Goal: Task Accomplishment & Management: Use online tool/utility

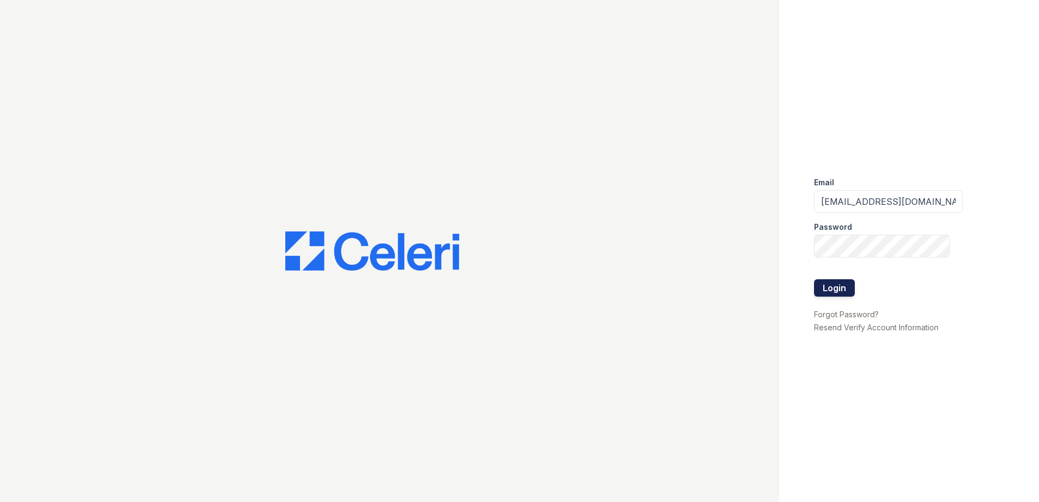
click at [821, 287] on button "Login" at bounding box center [834, 287] width 41 height 17
click at [919, 207] on input "[EMAIL_ADDRESS][DOMAIN_NAME]" at bounding box center [888, 201] width 149 height 23
drag, startPoint x: 930, startPoint y: 199, endPoint x: 747, endPoint y: 198, distance: 183.2
click at [734, 198] on div "Email thesocialedwardsville@rinity-pm.com Password Login Forgot Password? Resen…" at bounding box center [519, 251] width 1039 height 502
type input "y-pm.com"
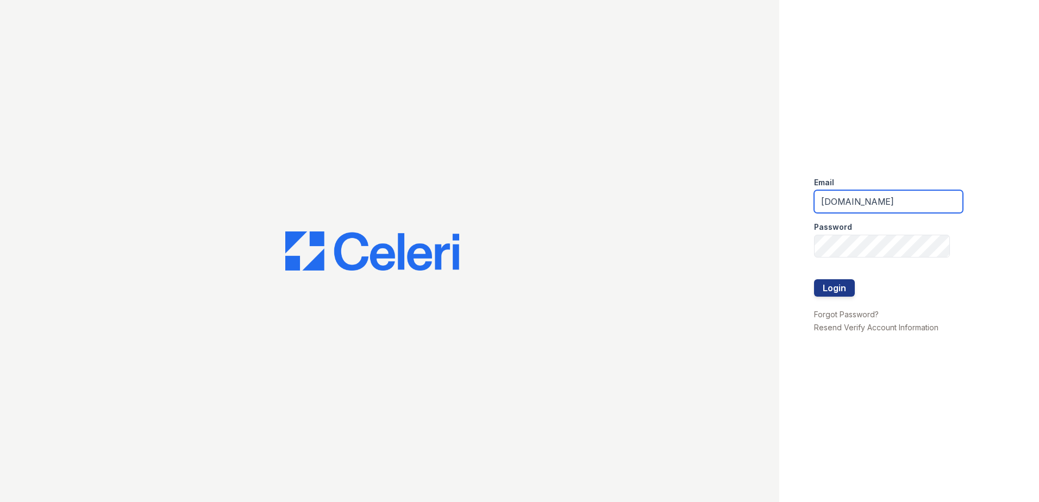
drag, startPoint x: 912, startPoint y: 202, endPoint x: 649, endPoint y: 201, distance: 263.1
click at [649, 201] on div "Email y-pm.com Password Login Forgot Password? Resend Verify Account Information" at bounding box center [519, 251] width 1039 height 502
type input "renewedwardsvillecherryhills@trinity-pm.com"
click at [844, 288] on button "Login" at bounding box center [834, 287] width 41 height 17
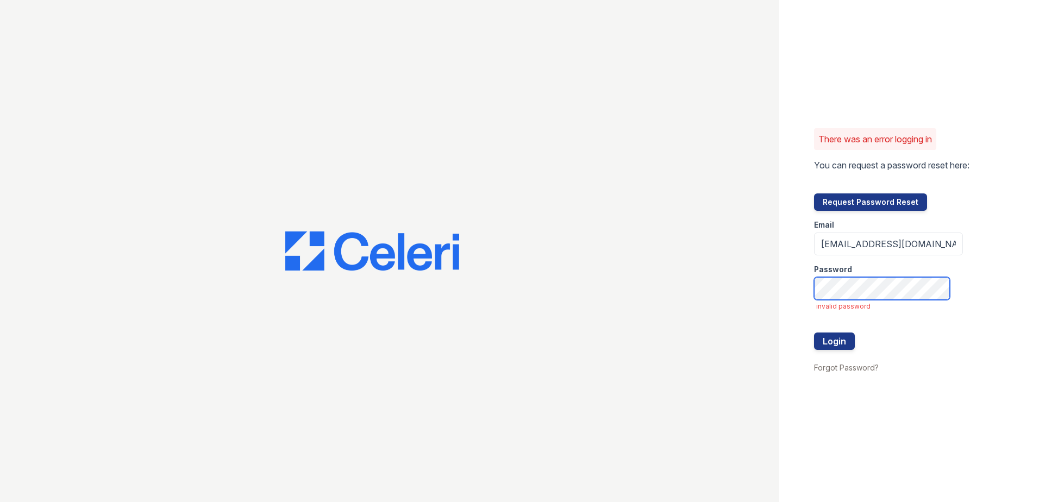
click at [814, 333] on button "Login" at bounding box center [834, 341] width 41 height 17
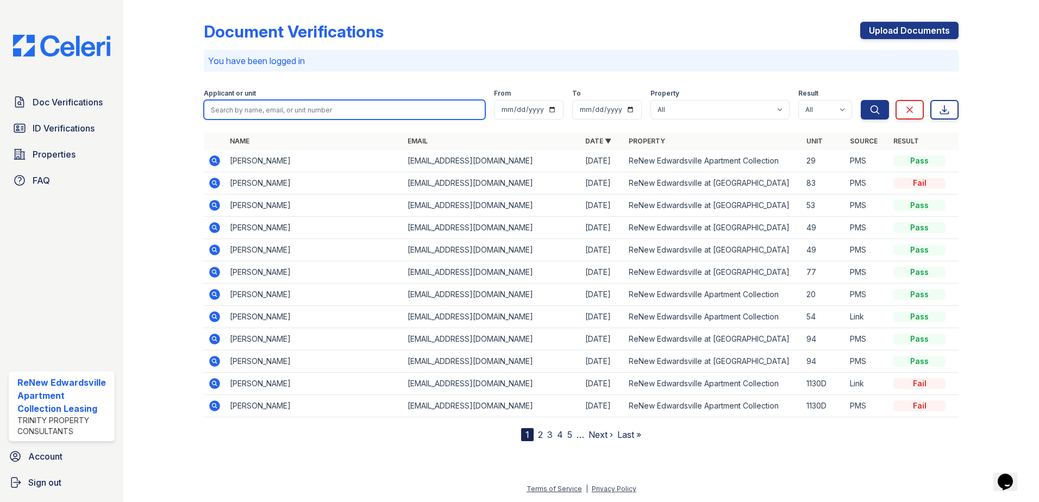
click at [288, 115] on input "search" at bounding box center [345, 110] width 282 height 20
type input "kelly"
click at [861, 100] on button "Search" at bounding box center [875, 110] width 28 height 20
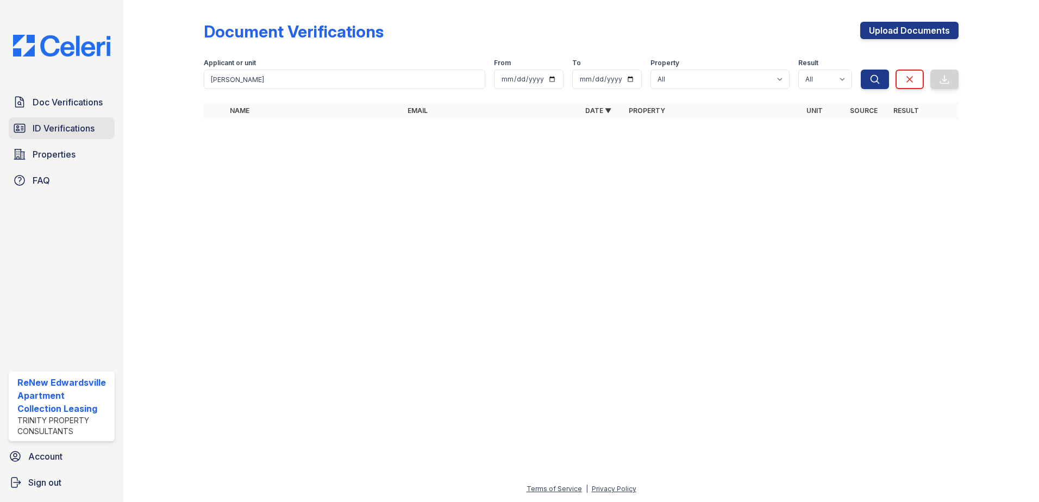
click at [63, 133] on span "ID Verifications" at bounding box center [64, 128] width 62 height 13
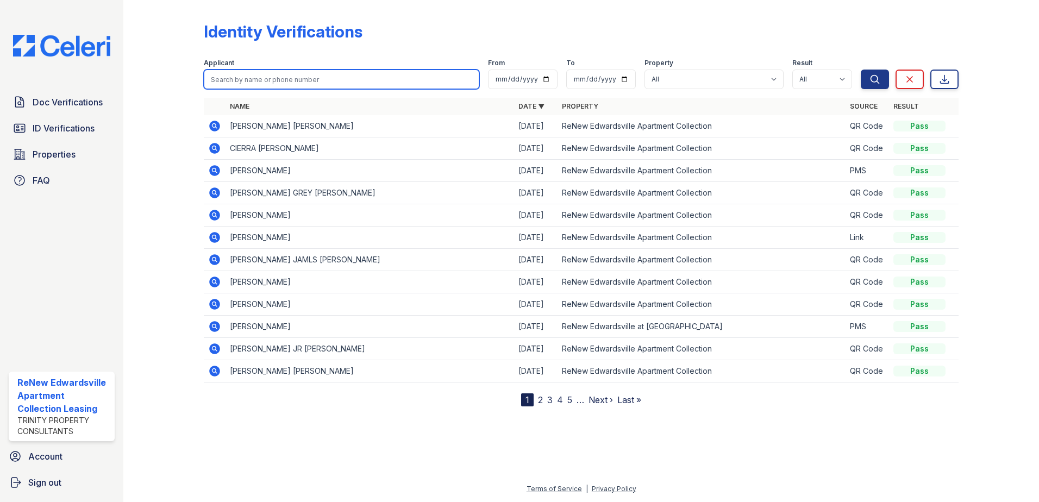
click at [281, 72] on input "search" at bounding box center [342, 80] width 276 height 20
type input "[PERSON_NAME]"
click at [861, 70] on button "Search" at bounding box center [875, 80] width 28 height 20
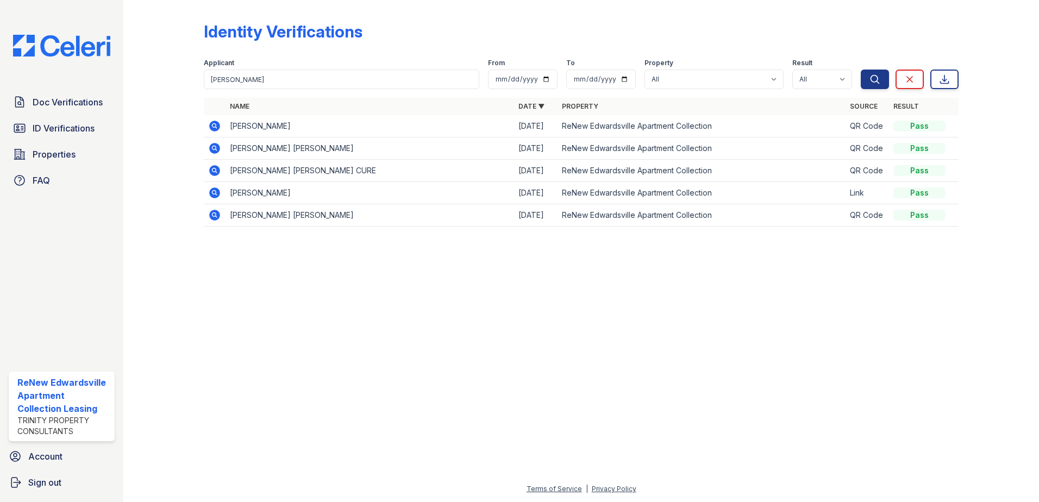
click at [216, 127] on icon at bounding box center [214, 126] width 11 height 11
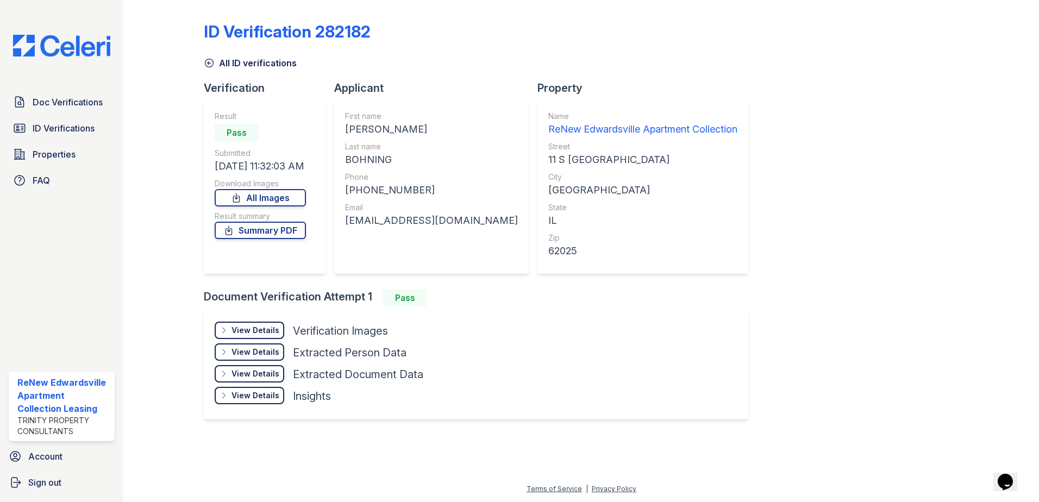
click at [247, 323] on div "View Details Details" at bounding box center [250, 330] width 70 height 17
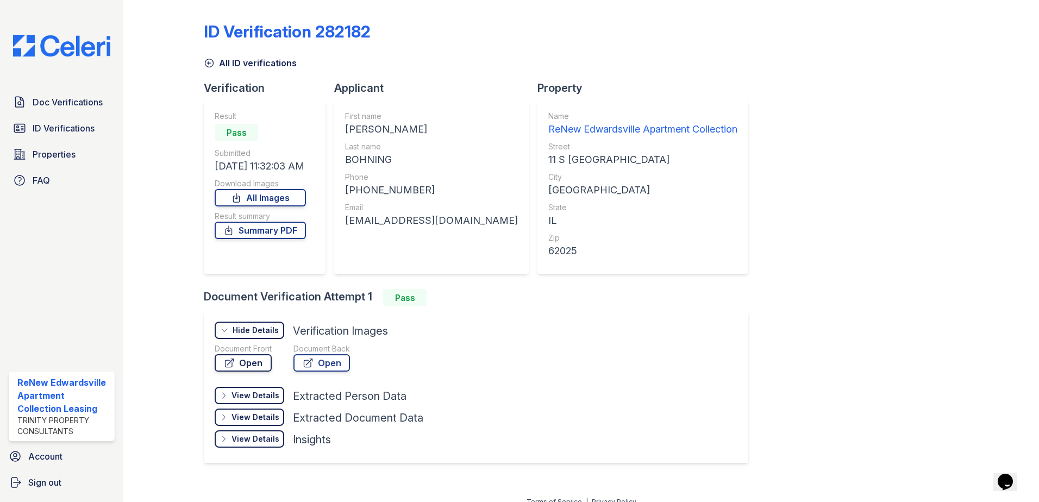
click at [246, 365] on link "Open" at bounding box center [243, 362] width 57 height 17
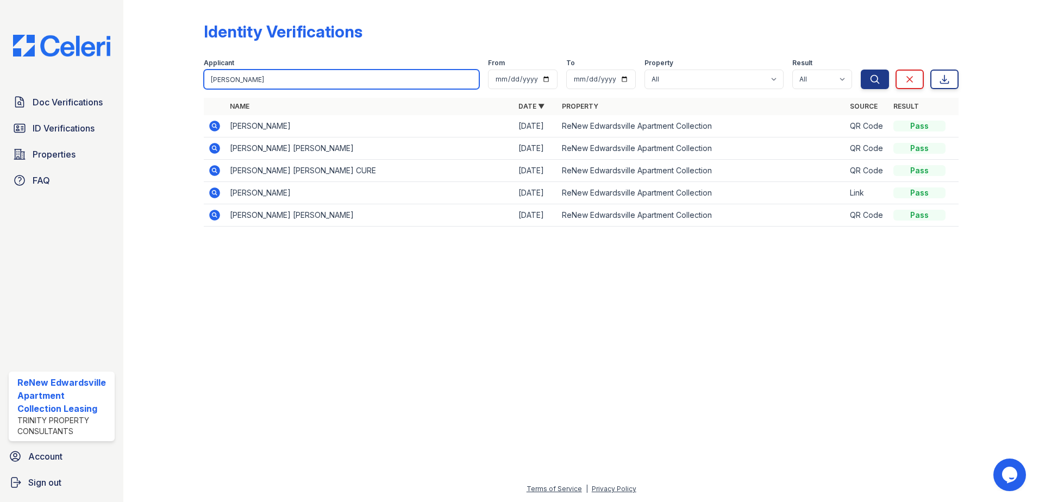
drag, startPoint x: 254, startPoint y: 76, endPoint x: 132, endPoint y: 43, distance: 125.9
click at [132, 43] on div "Identity Verifications Filter Applicant [PERSON_NAME] From To Property All ReNe…" at bounding box center [581, 251] width 916 height 502
type input "[PERSON_NAME]"
click at [861, 70] on button "Search" at bounding box center [875, 80] width 28 height 20
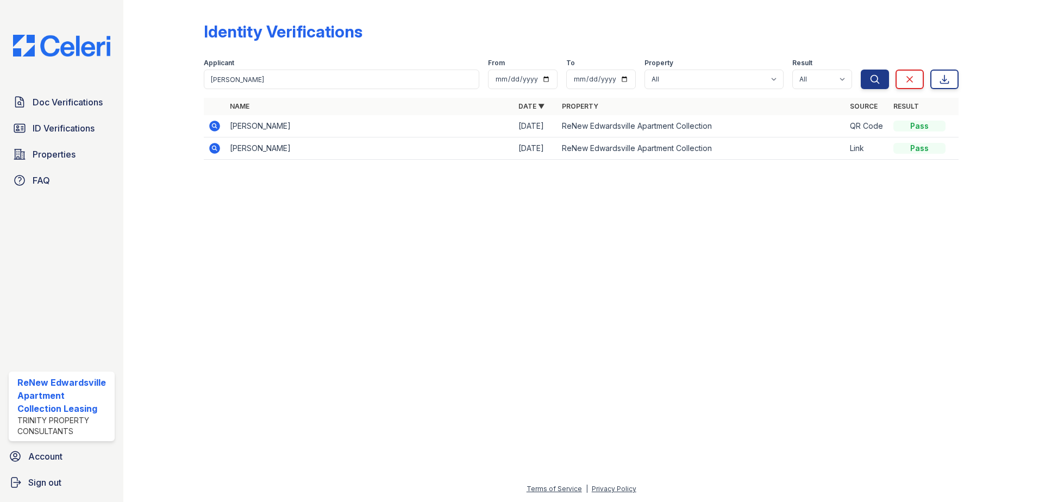
click at [217, 124] on icon at bounding box center [214, 126] width 11 height 11
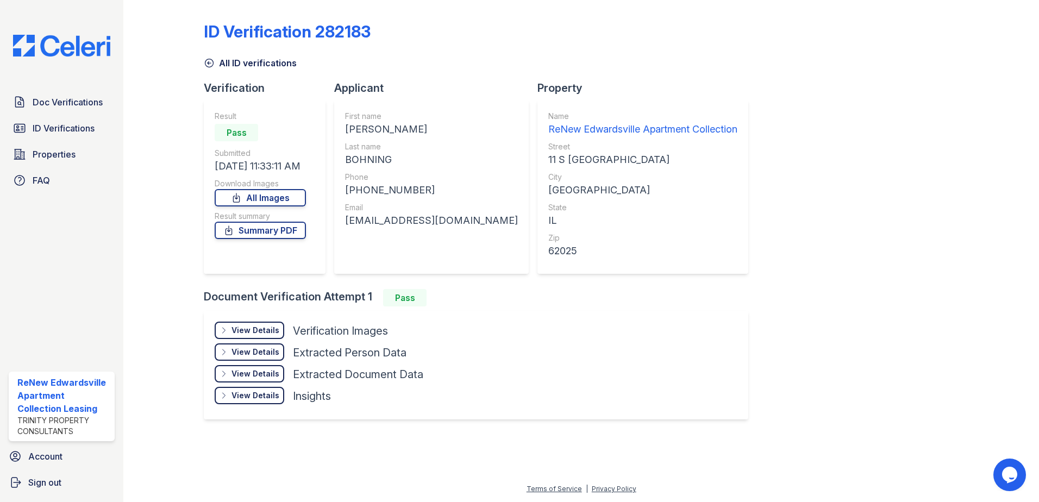
click at [255, 332] on div "View Details" at bounding box center [256, 330] width 48 height 11
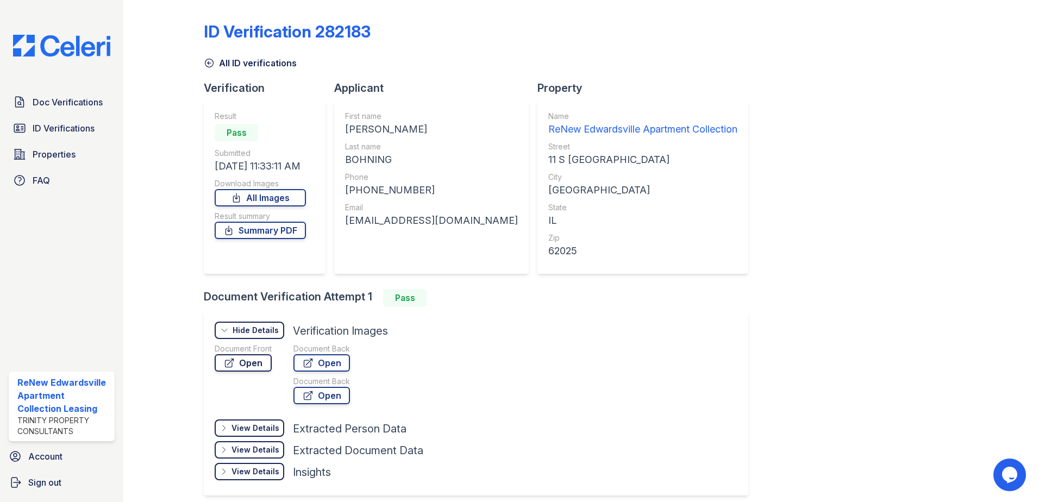
click at [250, 363] on link "Open" at bounding box center [243, 362] width 57 height 17
